Goal: Transaction & Acquisition: Obtain resource

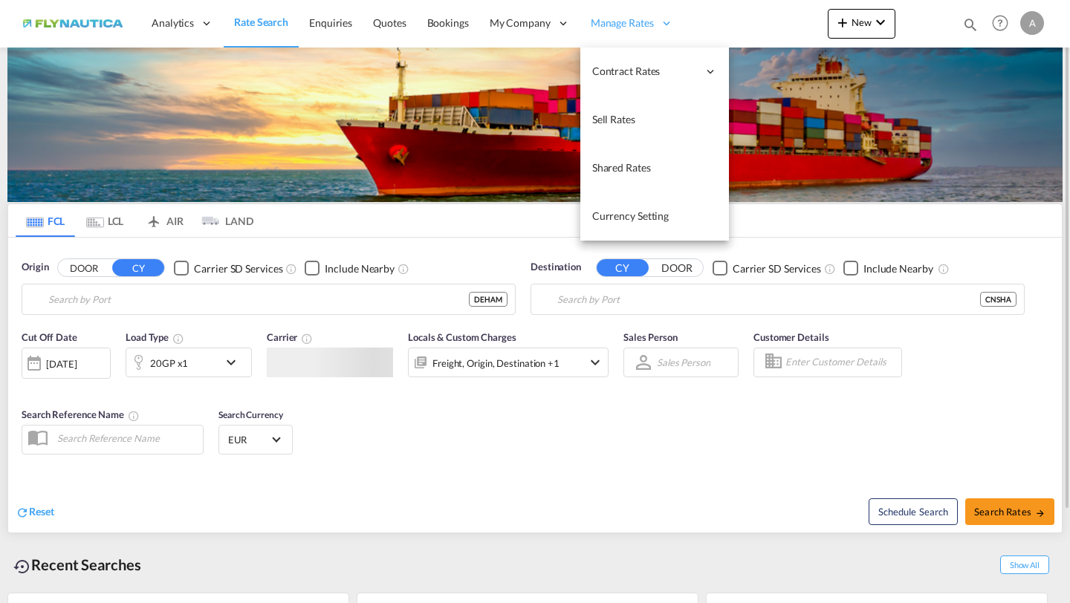
type input "[GEOGRAPHIC_DATA], [GEOGRAPHIC_DATA]"
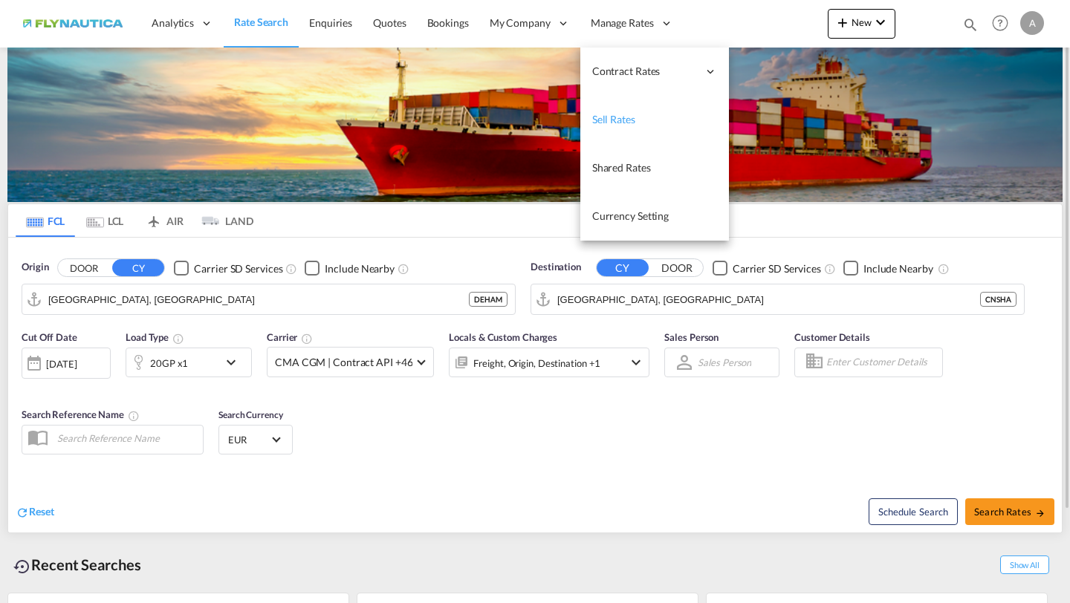
click at [613, 117] on span "Sell Rates" at bounding box center [613, 119] width 43 height 13
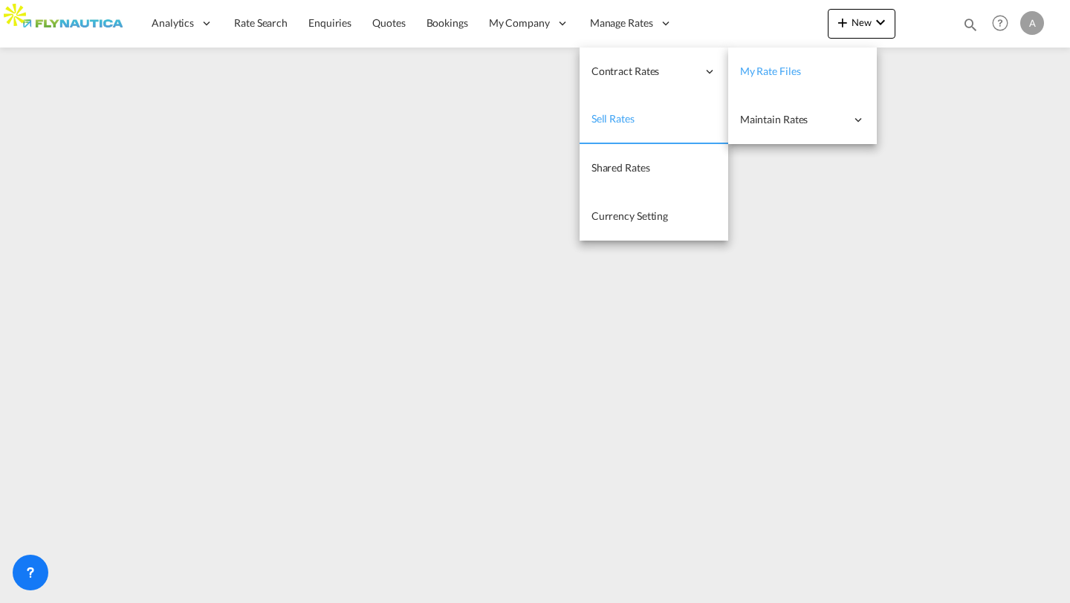
click at [763, 73] on span "My Rate Files" at bounding box center [770, 71] width 61 height 13
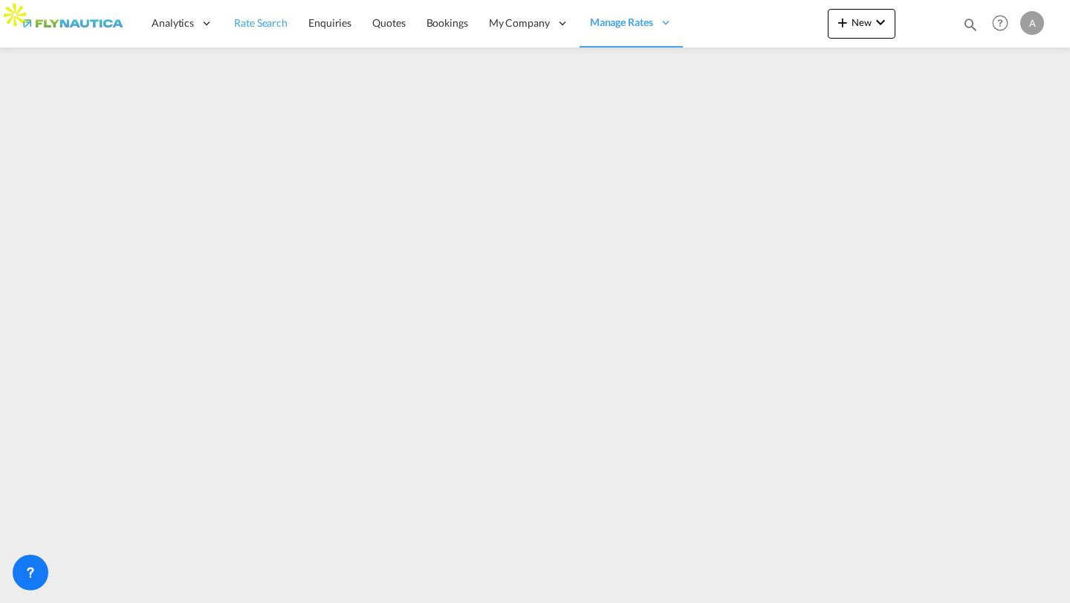
click at [270, 22] on span "Rate Search" at bounding box center [260, 22] width 53 height 13
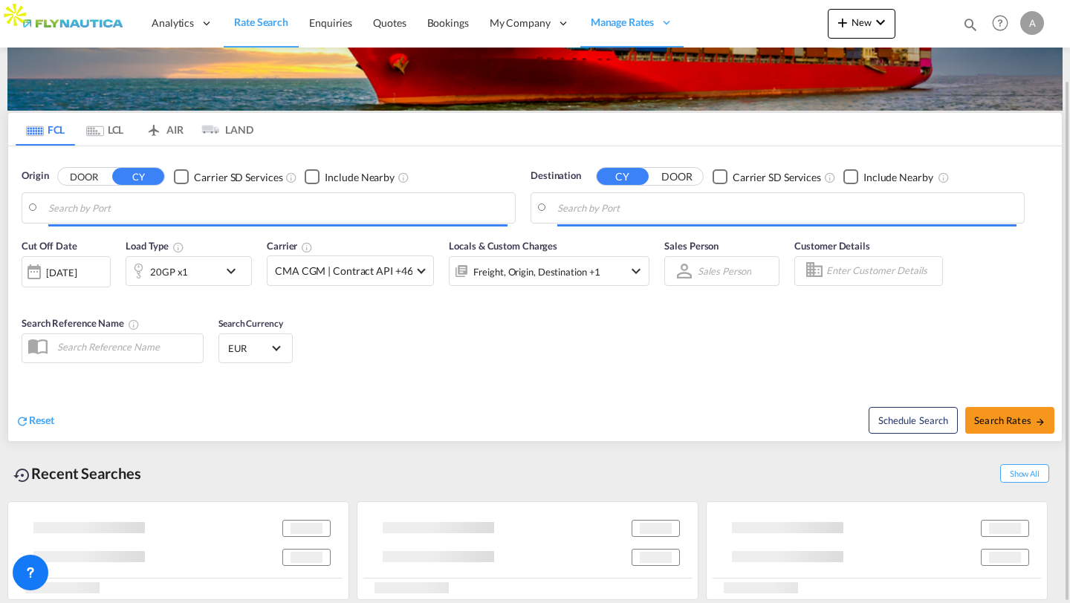
type input "[GEOGRAPHIC_DATA], [GEOGRAPHIC_DATA]"
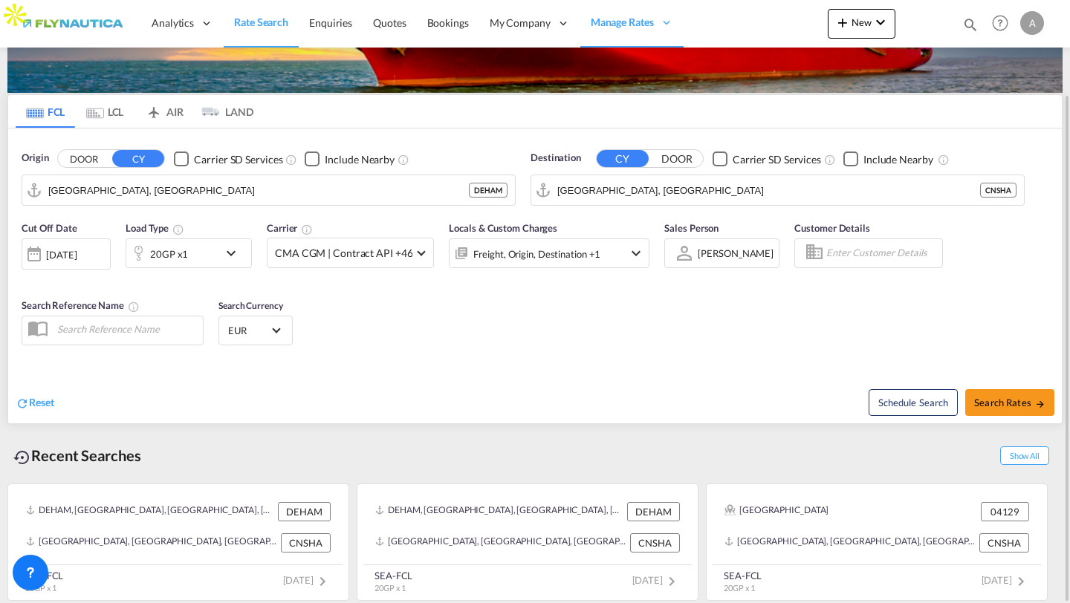
scroll to position [110, 0]
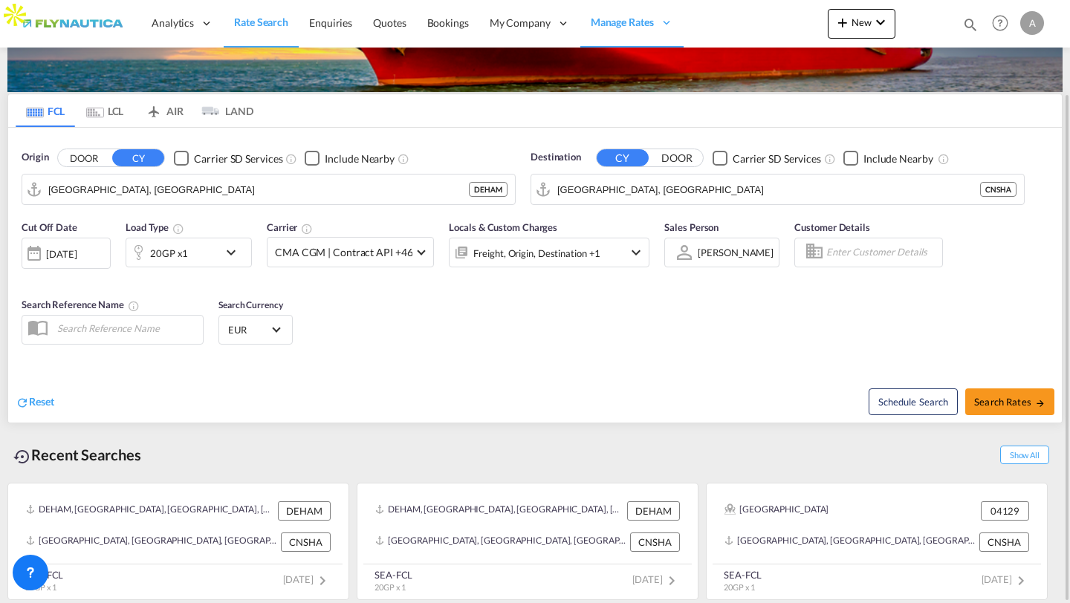
click at [111, 112] on md-tab-item "LCL" at bounding box center [104, 110] width 59 height 33
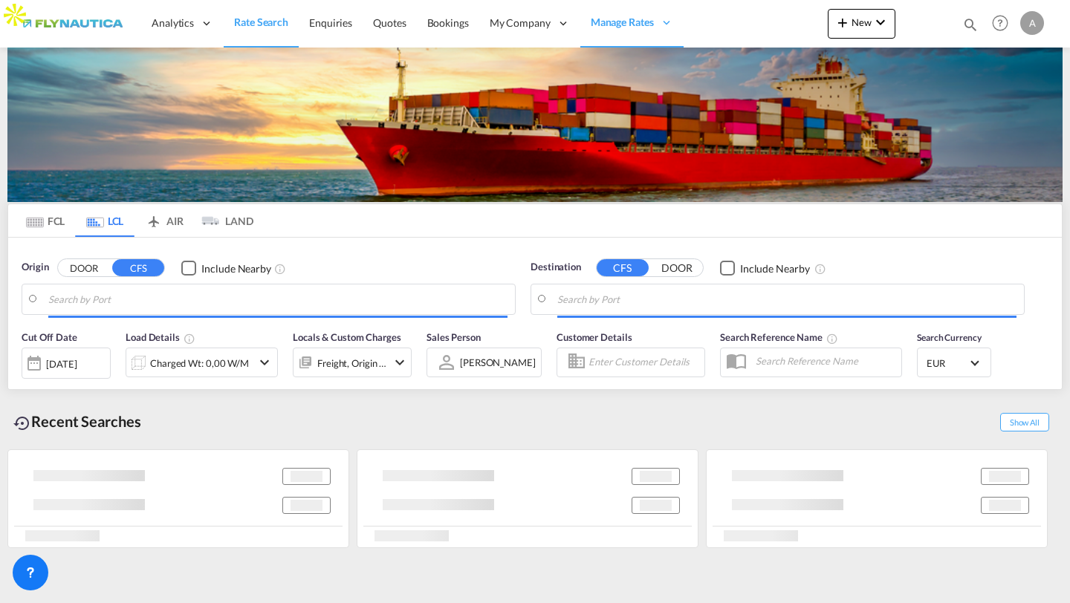
scroll to position [0, 0]
type input "DE-22844, [GEOGRAPHIC_DATA], [GEOGRAPHIC_DATA]"
type input "Santos, BRSSZ"
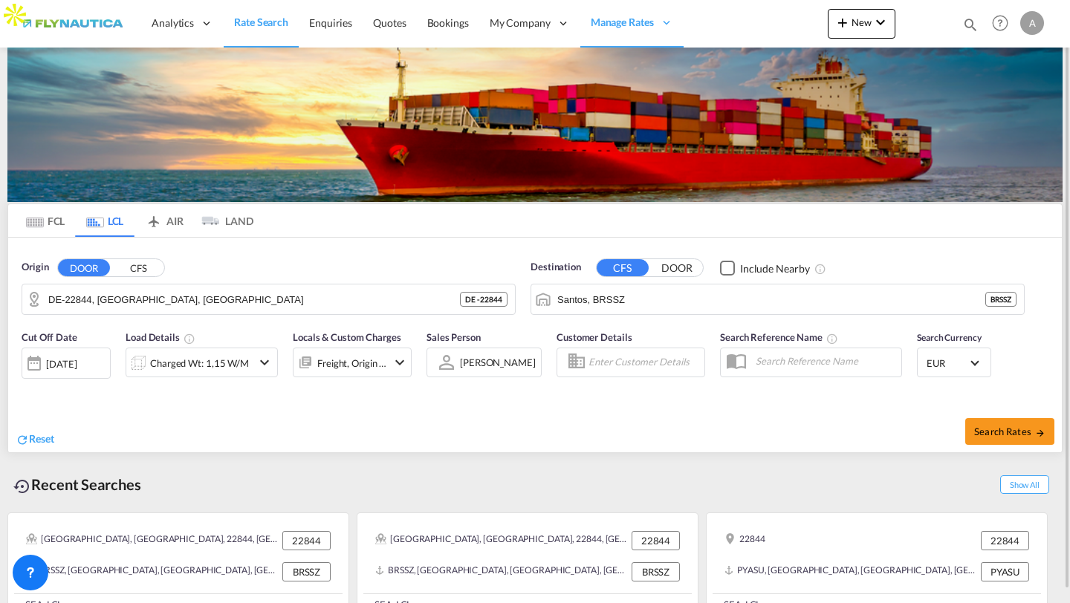
scroll to position [30, 0]
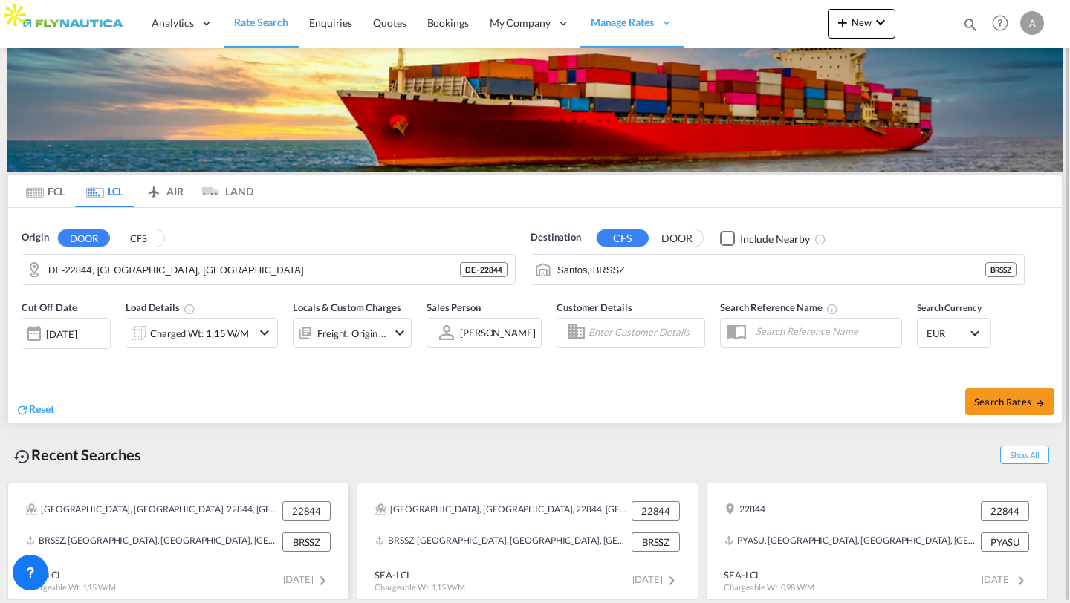
click at [145, 518] on div "[GEOGRAPHIC_DATA], [GEOGRAPHIC_DATA], 22844, [GEOGRAPHIC_DATA], [GEOGRAPHIC_DAT…" at bounding box center [152, 511] width 253 height 19
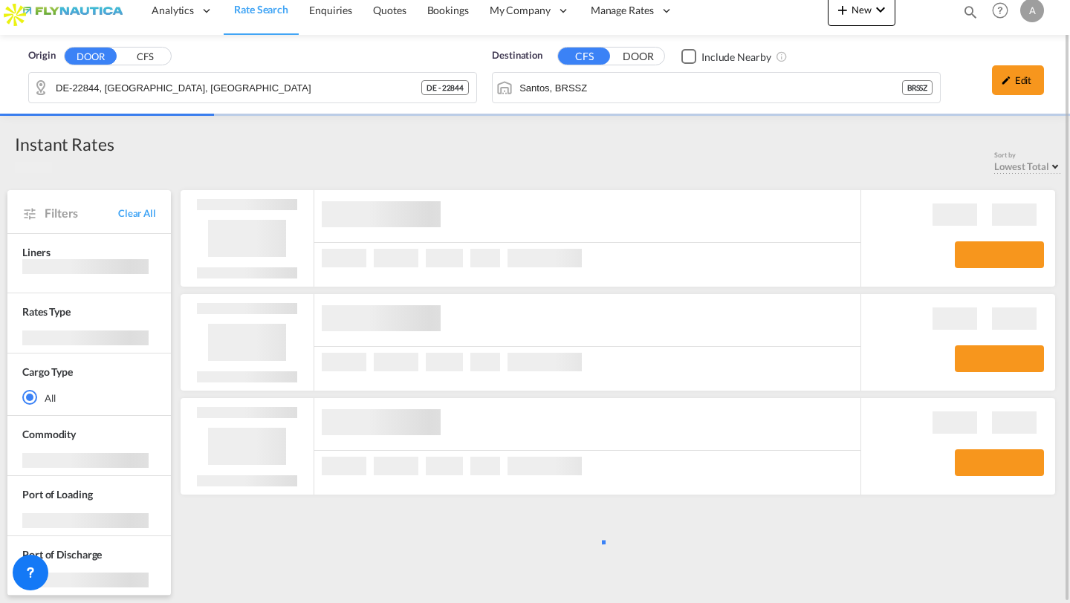
scroll to position [13, 0]
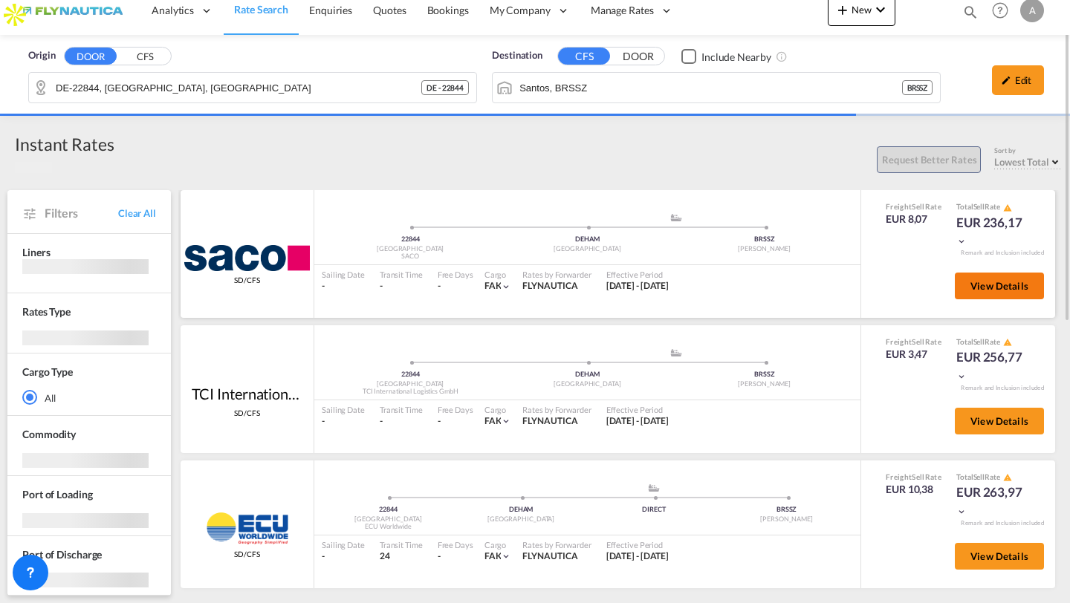
click at [987, 277] on button "View Details" at bounding box center [999, 286] width 89 height 27
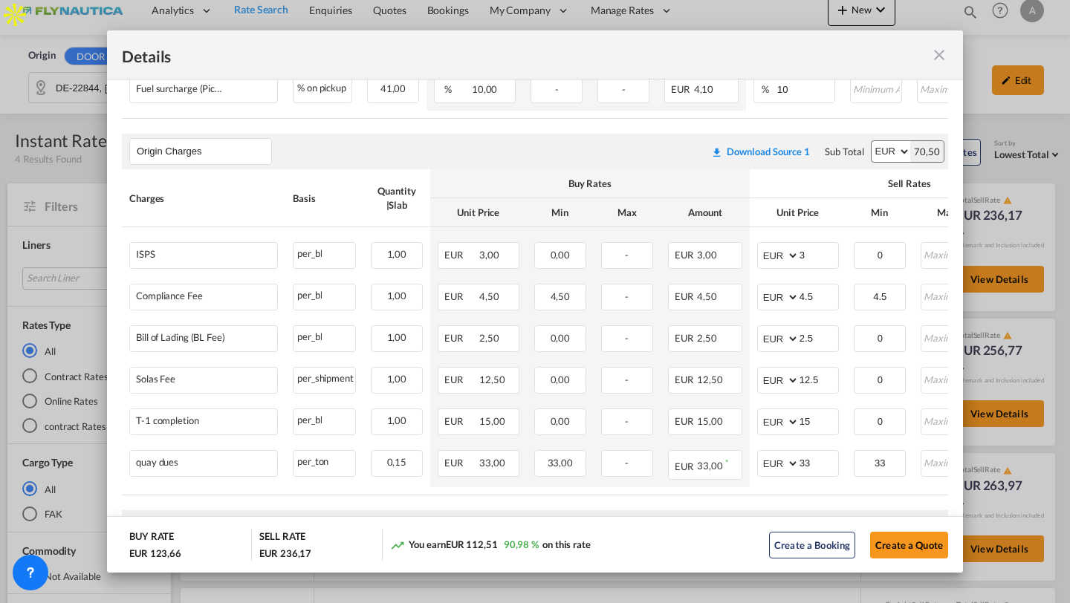
scroll to position [698, 0]
